Goal: Information Seeking & Learning: Learn about a topic

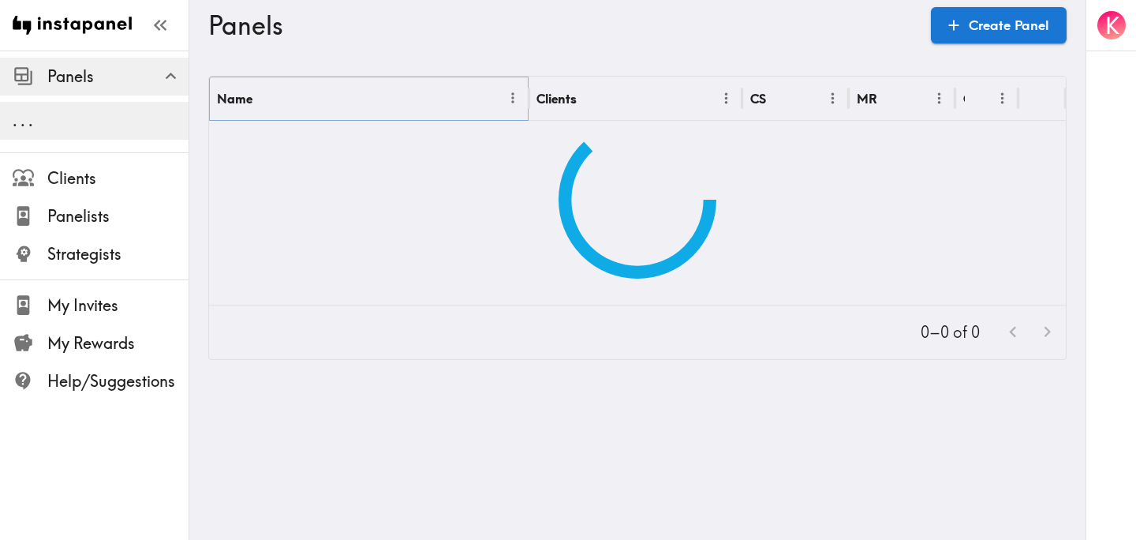
click at [507, 96] on icon "Menu" at bounding box center [513, 98] width 17 height 17
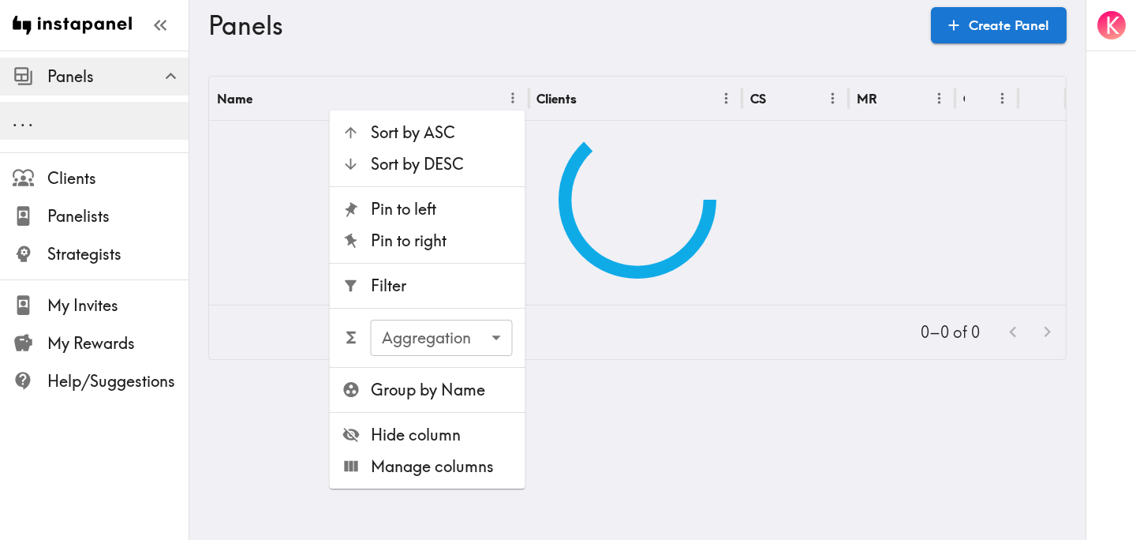
click at [434, 276] on span "Filter" at bounding box center [442, 286] width 142 height 22
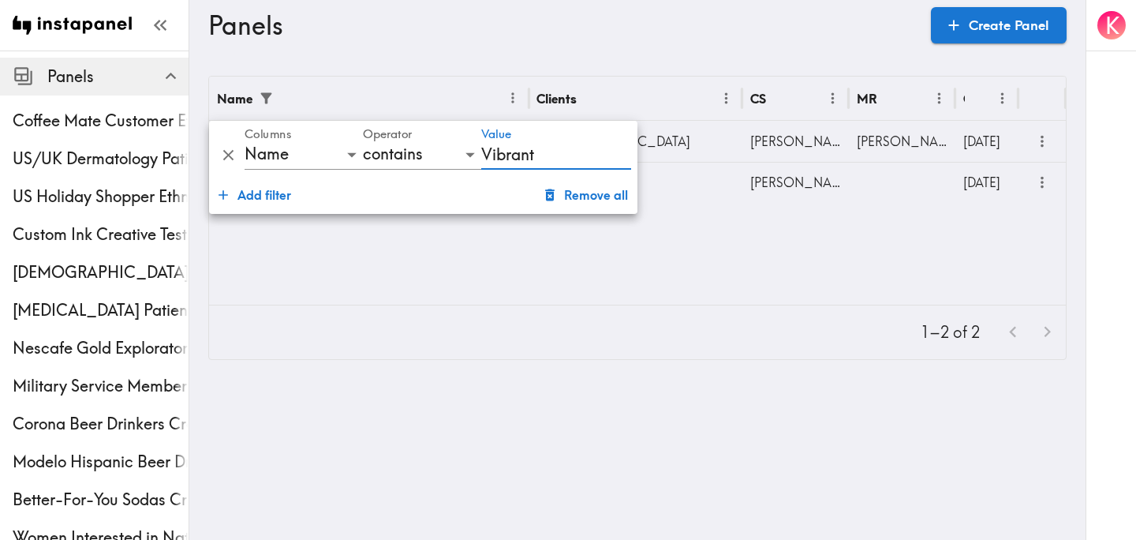
type input "Vibrant"
click at [842, 273] on div "Name Clients CS MR Created Vibrant [US_STATE] Concept Testing Off [GEOGRAPHIC_D…" at bounding box center [637, 191] width 857 height 228
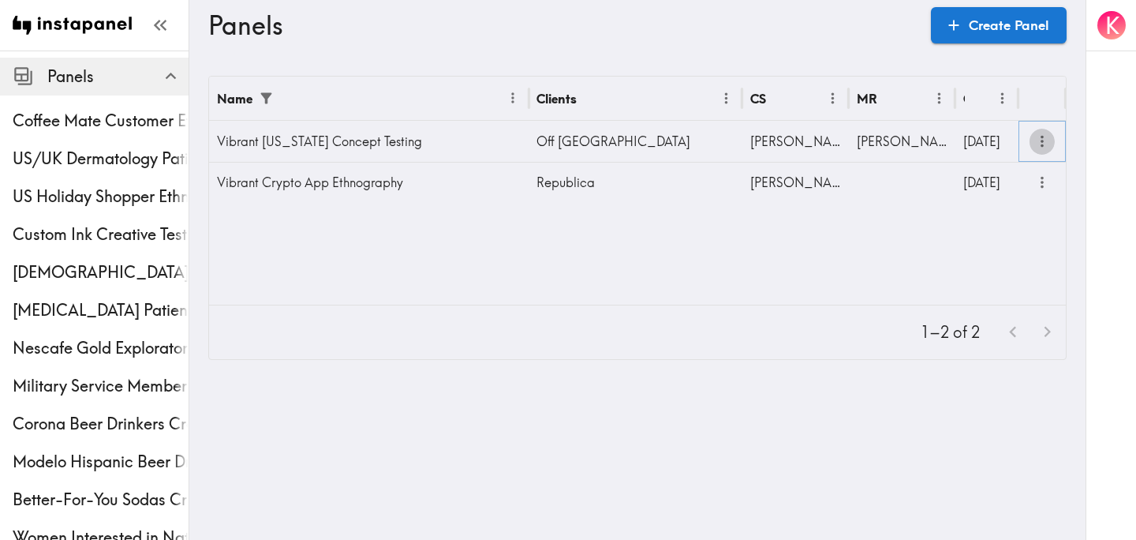
click at [1037, 139] on icon "more" at bounding box center [1043, 142] width 18 height 18
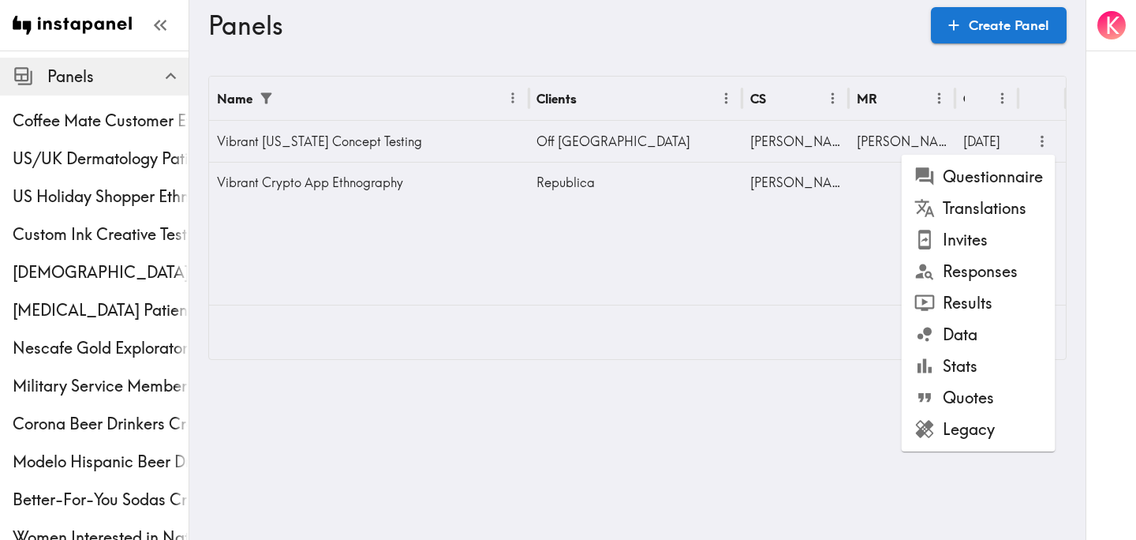
click at [986, 298] on li "Results" at bounding box center [979, 303] width 154 height 32
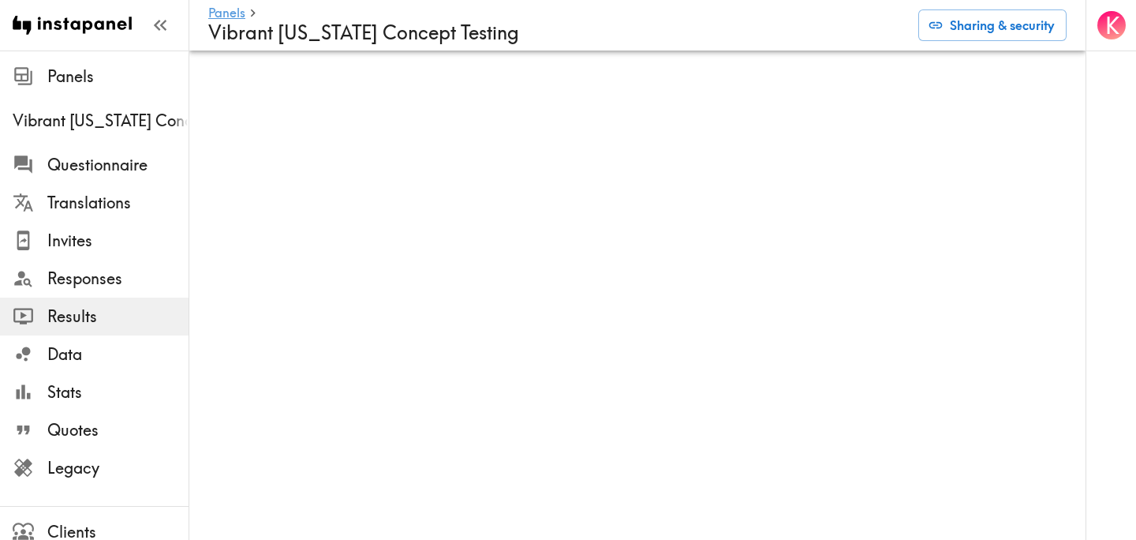
click at [1087, 85] on div "K" at bounding box center [1111, 270] width 51 height 540
click at [1086, 92] on div "K" at bounding box center [1111, 270] width 51 height 540
click at [1087, 95] on div "K" at bounding box center [1111, 270] width 51 height 540
click at [1086, 95] on div "K" at bounding box center [1111, 270] width 51 height 540
